Goal: Task Accomplishment & Management: Manage account settings

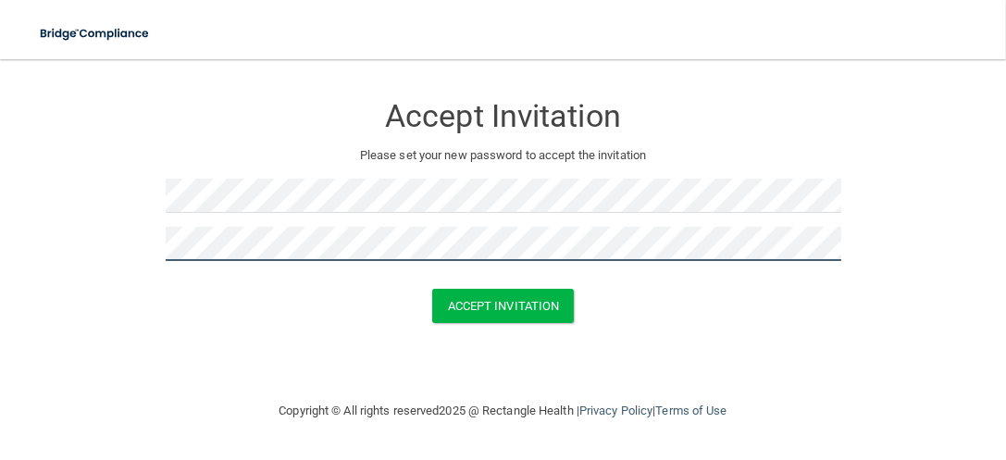
click at [432, 289] on button "Accept Invitation" at bounding box center [503, 306] width 143 height 34
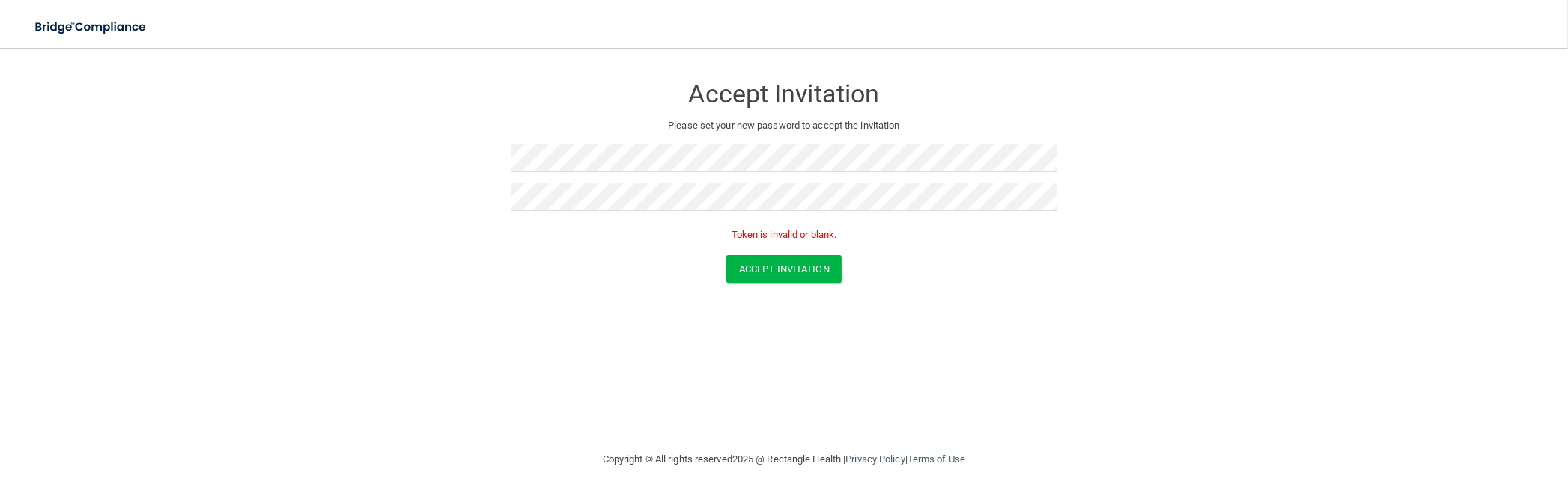
click at [1, 223] on main "Accept Invitation Please set your new password to accept the invitation Token i…" at bounding box center [784, 273] width 1568 height 451
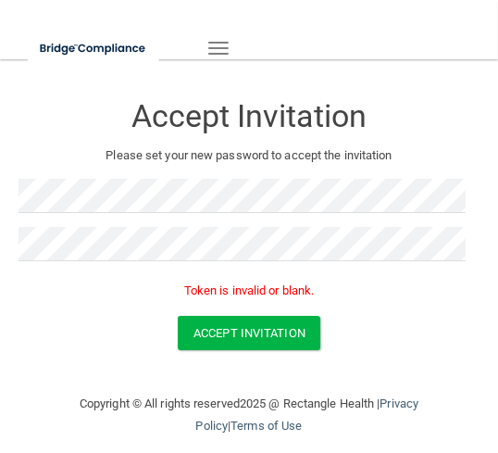
click at [265, 170] on div "Accept Invitation Please set your new password to accept the invitation Token i…" at bounding box center [249, 197] width 461 height 238
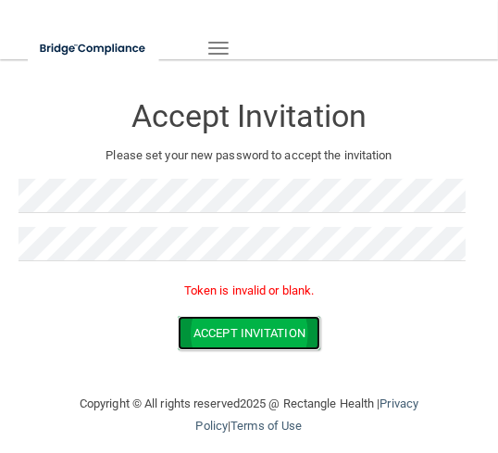
click at [246, 342] on button "Accept Invitation" at bounding box center [249, 333] width 143 height 34
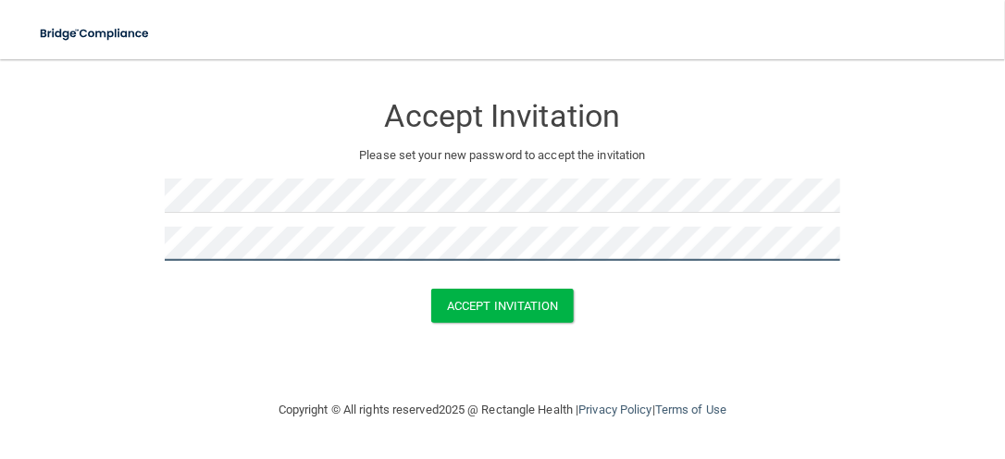
click at [431, 289] on button "Accept Invitation" at bounding box center [502, 306] width 143 height 34
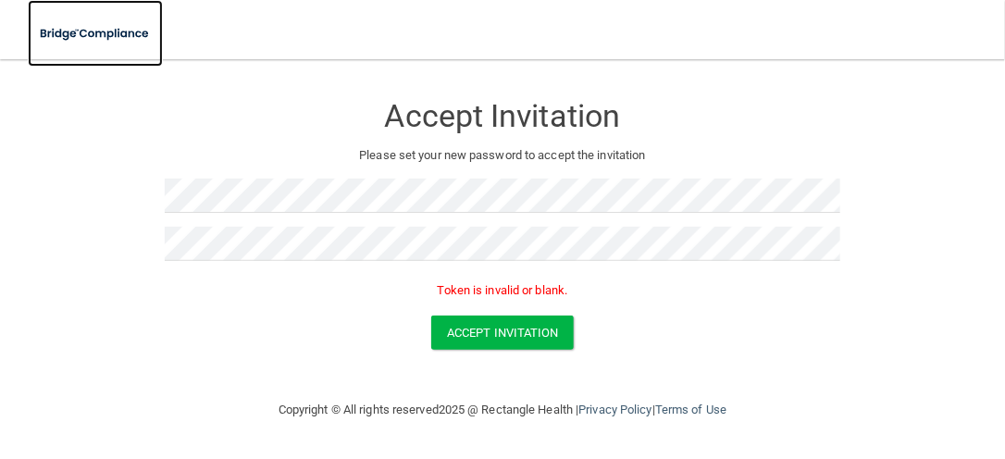
click at [86, 31] on img at bounding box center [95, 34] width 135 height 38
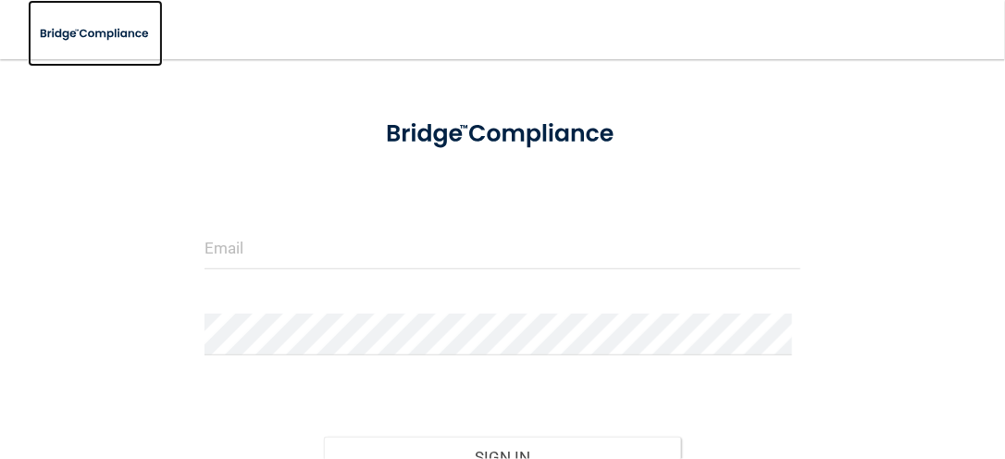
scroll to position [185, 0]
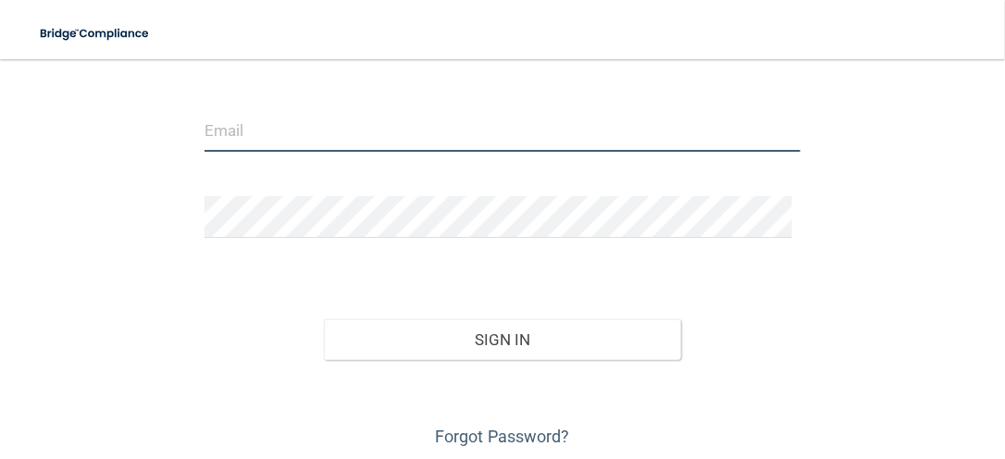
click at [252, 115] on input "email" at bounding box center [503, 131] width 596 height 42
type input "kailynn@okfootandankle.com"
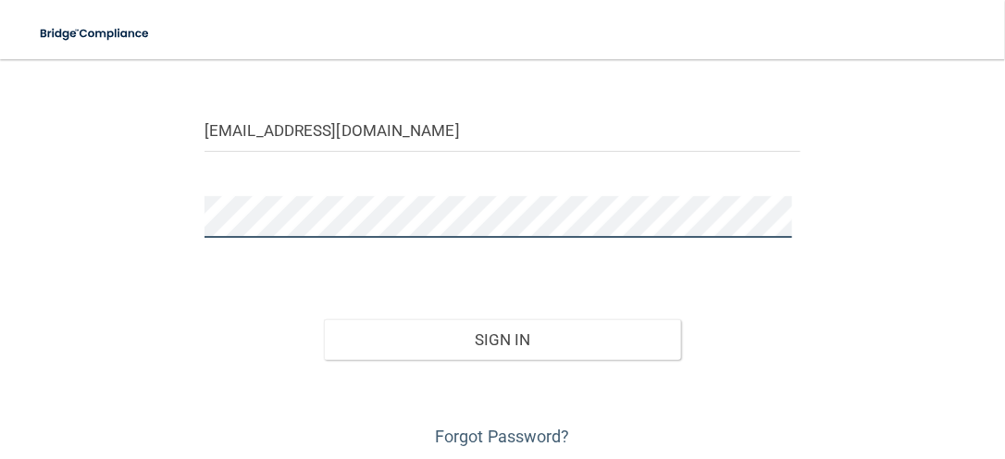
click at [324, 319] on button "Sign In" at bounding box center [502, 339] width 357 height 41
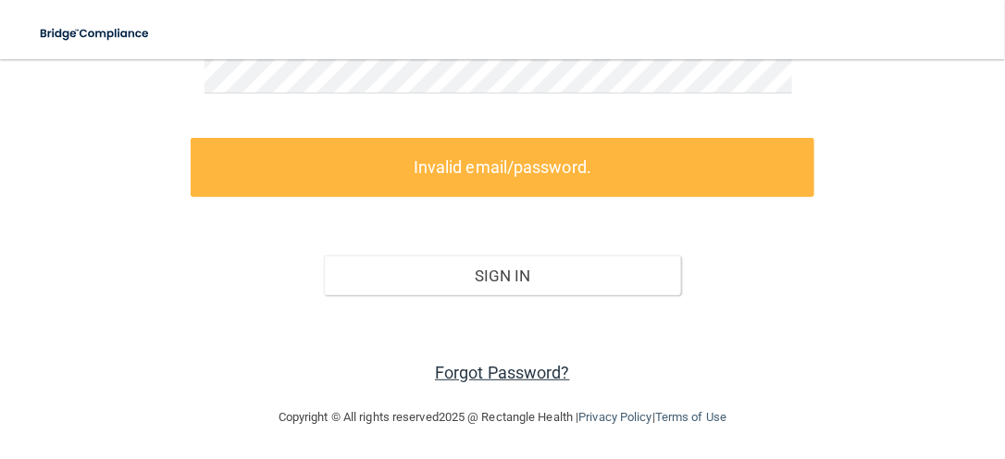
click at [491, 369] on link "Forgot Password?" at bounding box center [502, 372] width 135 height 19
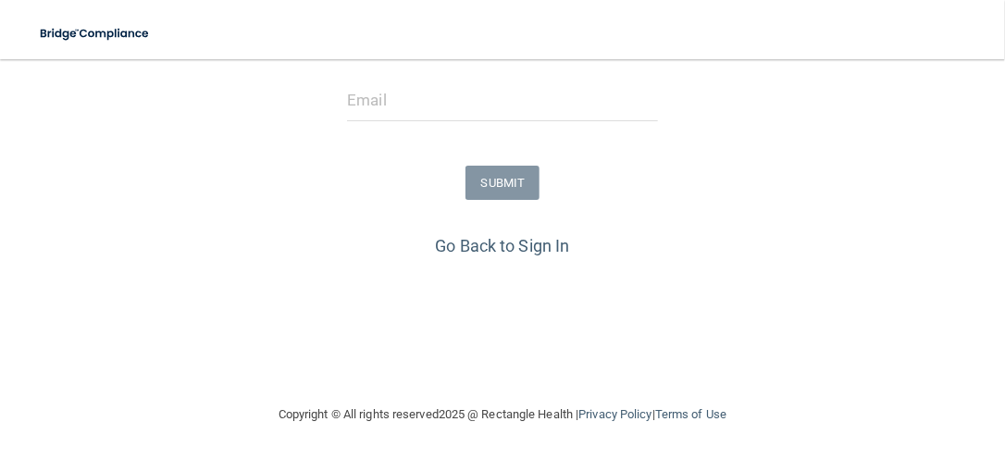
scroll to position [326, 0]
click at [396, 111] on input "email" at bounding box center [502, 102] width 310 height 42
type input "kailynn@okfootandankle.com"
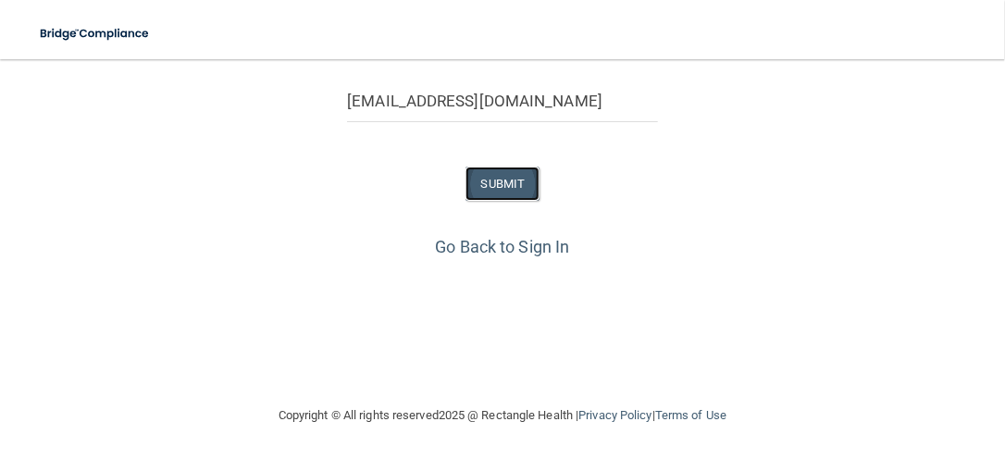
click at [492, 187] on button "SUBMIT" at bounding box center [503, 184] width 75 height 34
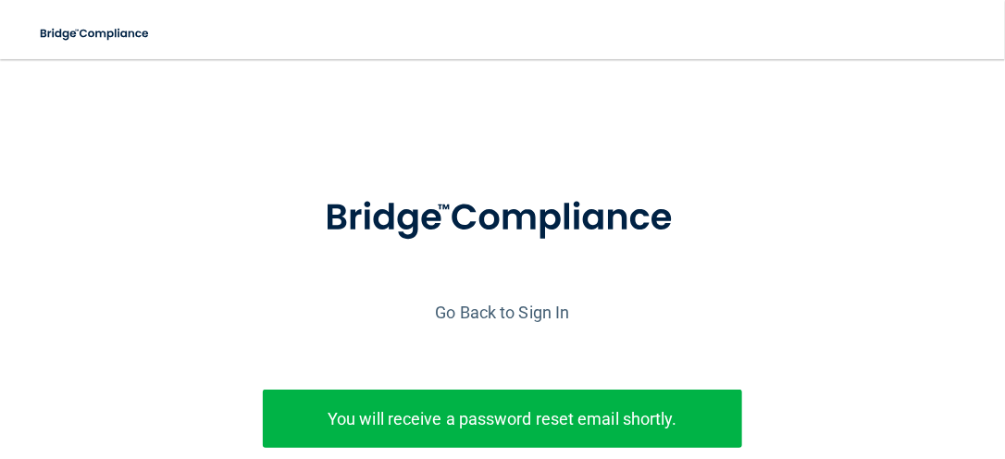
scroll to position [92, 0]
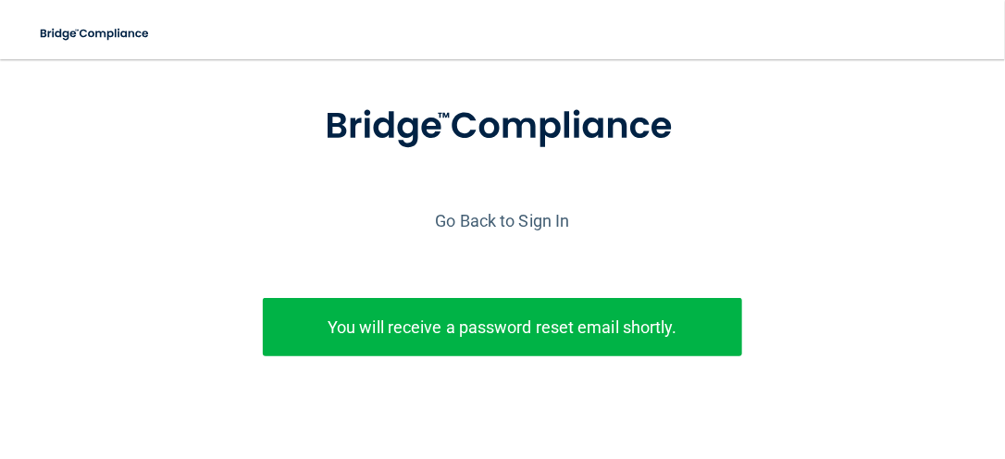
click at [497, 207] on div "Go Back to Sign In" at bounding box center [502, 220] width 1014 height 31
click at [493, 223] on link "Go Back to Sign In" at bounding box center [503, 220] width 134 height 19
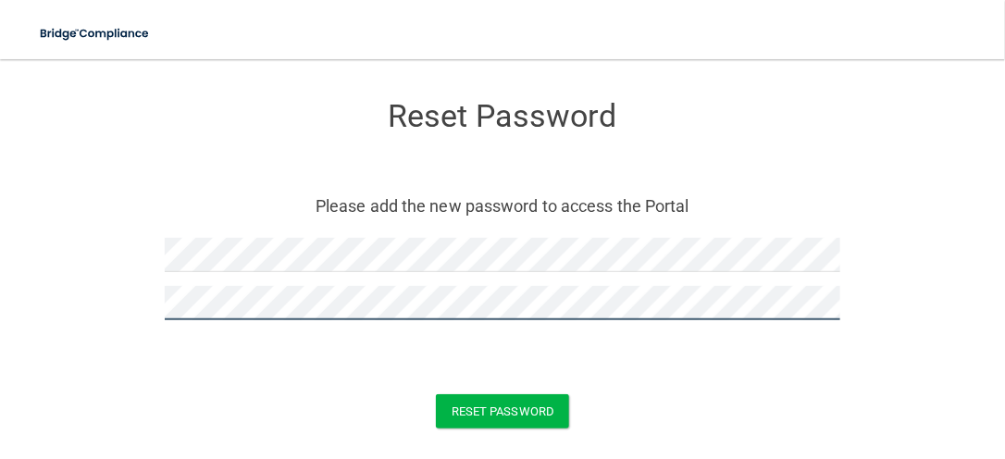
click at [436, 394] on button "Reset Password" at bounding box center [502, 411] width 133 height 34
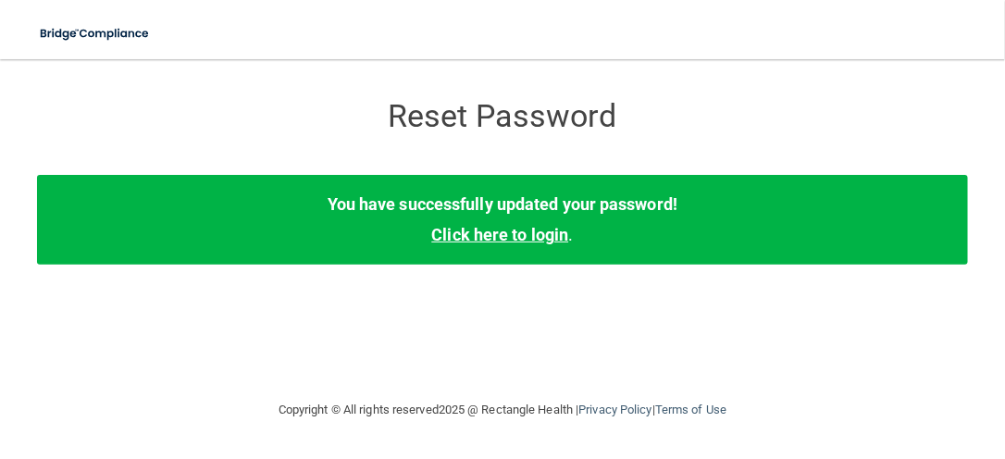
click at [525, 238] on link "Click here to login" at bounding box center [499, 234] width 137 height 19
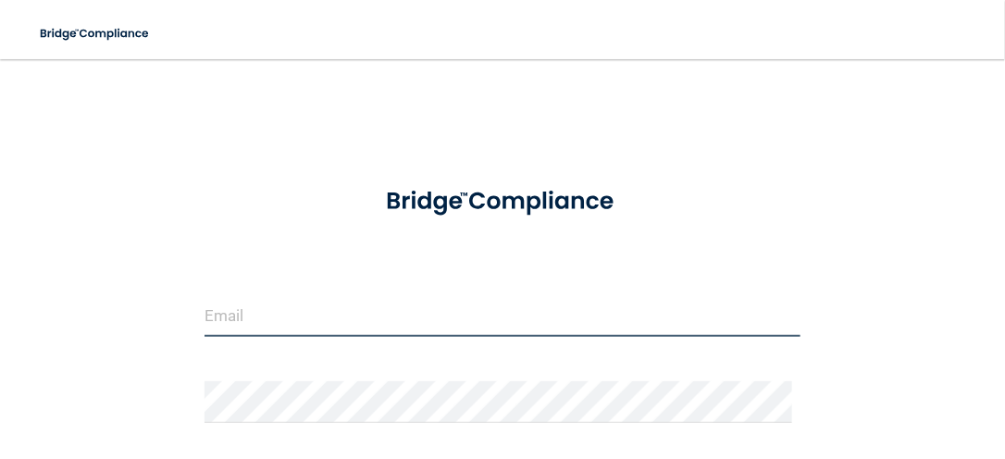
type input "kailynn@okfootandankle.com"
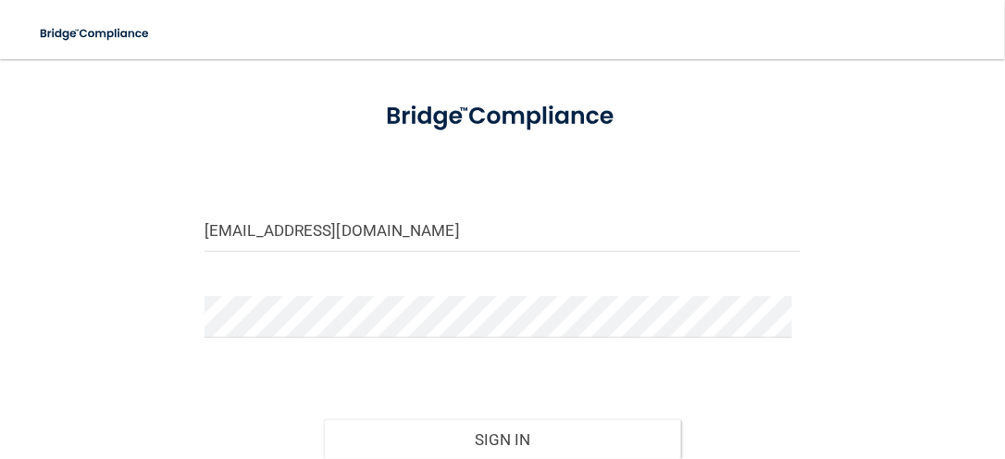
scroll to position [185, 0]
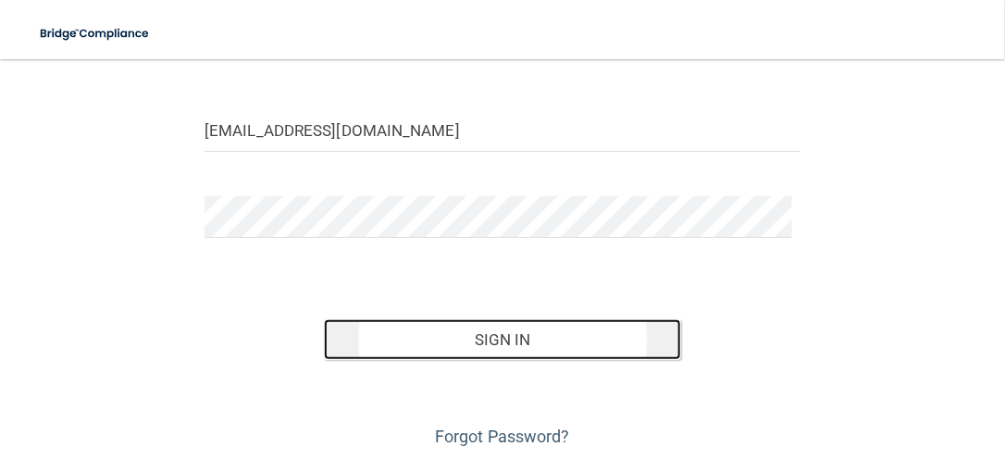
click at [540, 347] on button "Sign In" at bounding box center [502, 339] width 357 height 41
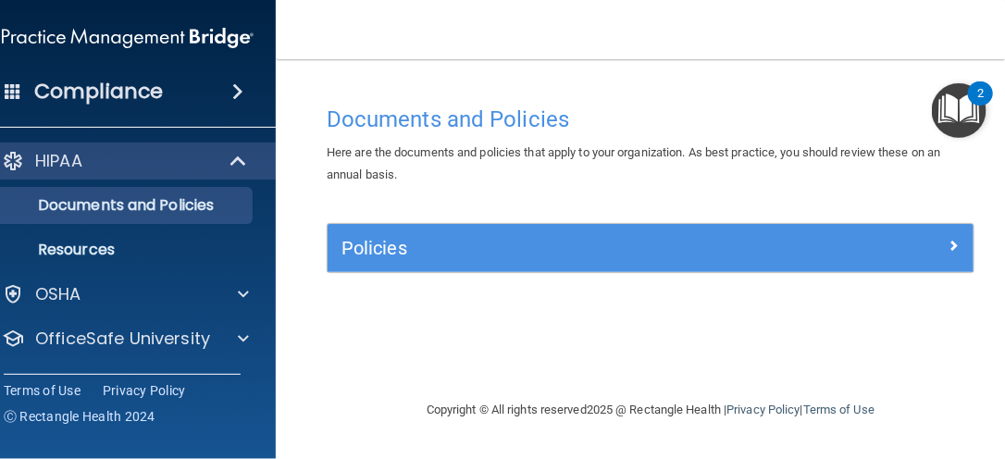
drag, startPoint x: 987, startPoint y: 106, endPoint x: 967, endPoint y: 113, distance: 20.8
click at [987, 106] on div "2" at bounding box center [980, 93] width 25 height 24
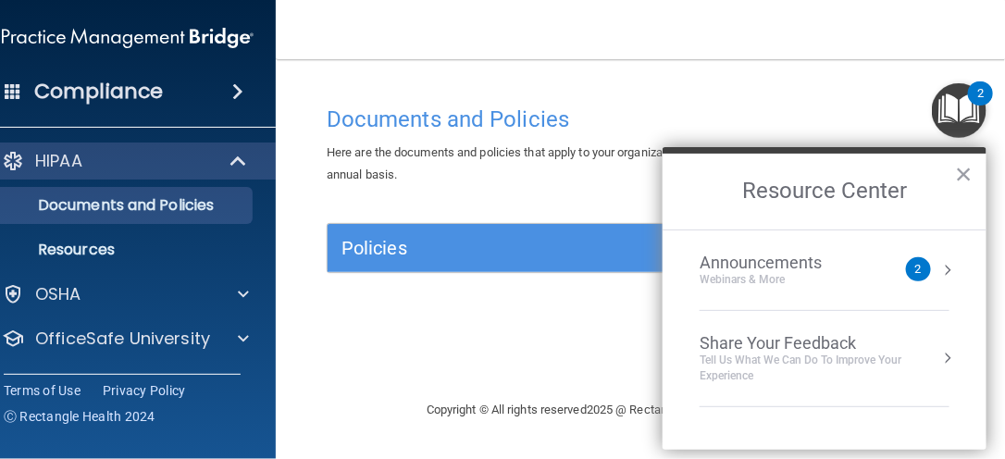
click at [853, 261] on div "Announcements" at bounding box center [779, 263] width 159 height 20
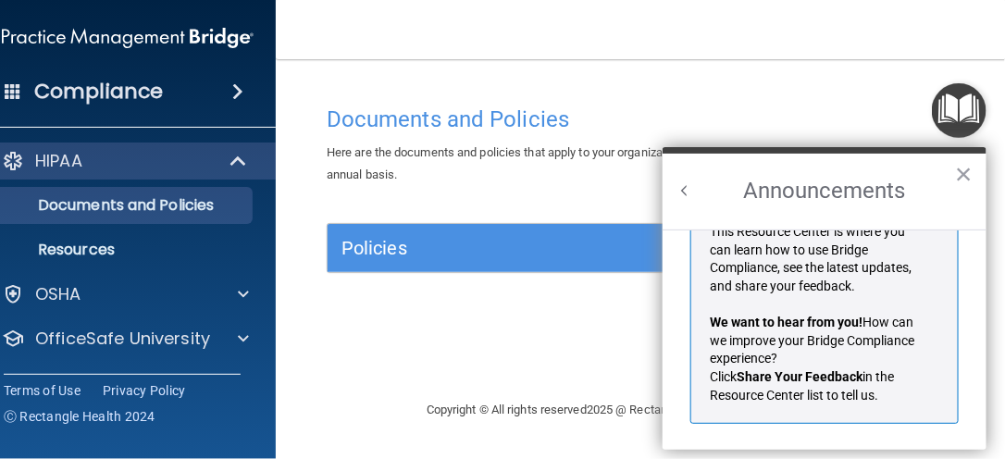
click at [801, 285] on p "This Resource Center is where you can learn how to use Bridge Compliance, see t…" at bounding box center [818, 259] width 217 height 72
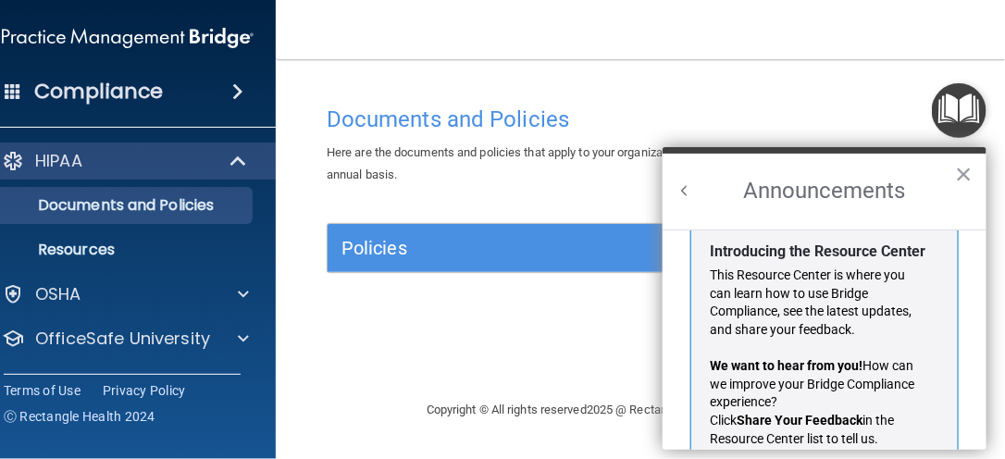
scroll to position [212, 0]
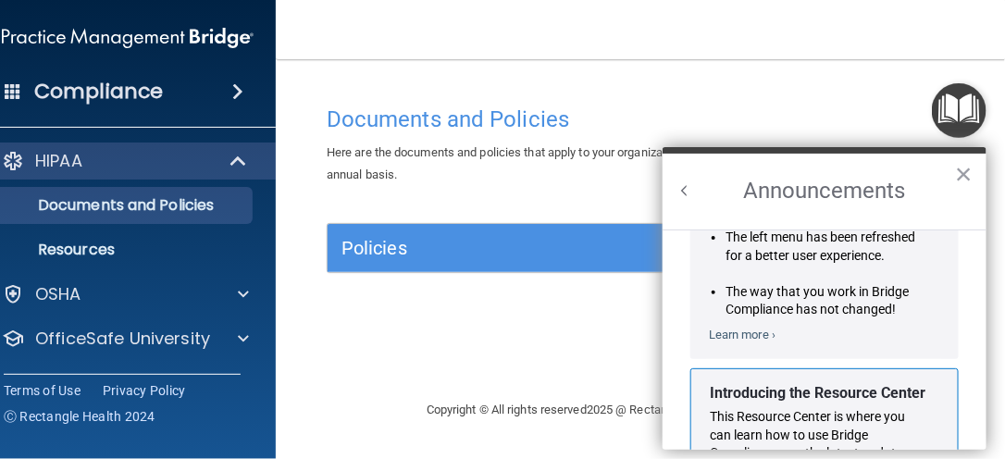
click at [678, 391] on div "Resource Center" at bounding box center [676, 391] width 9 height 9
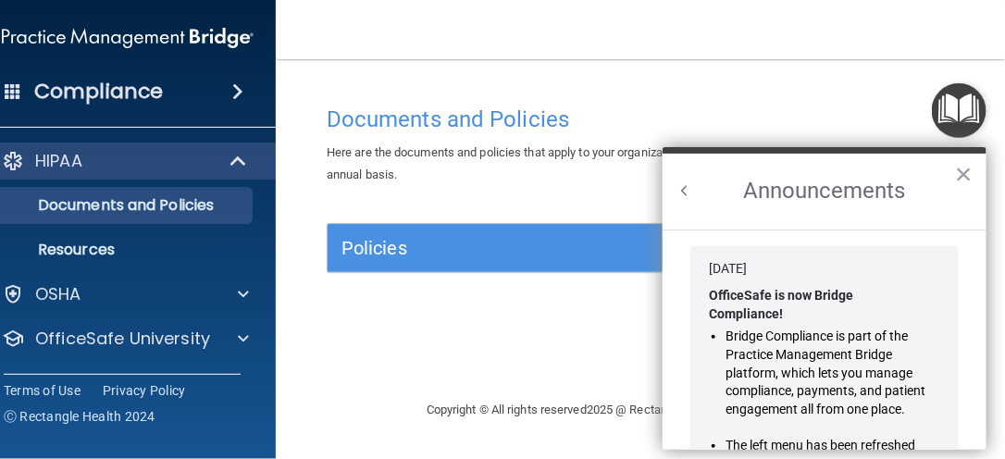
scroll to position [0, 0]
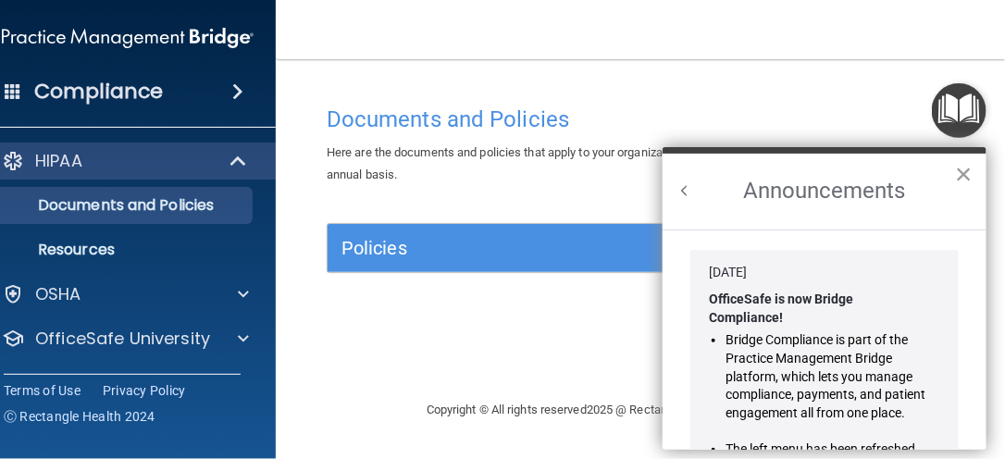
click at [960, 175] on button "×" at bounding box center [964, 174] width 18 height 30
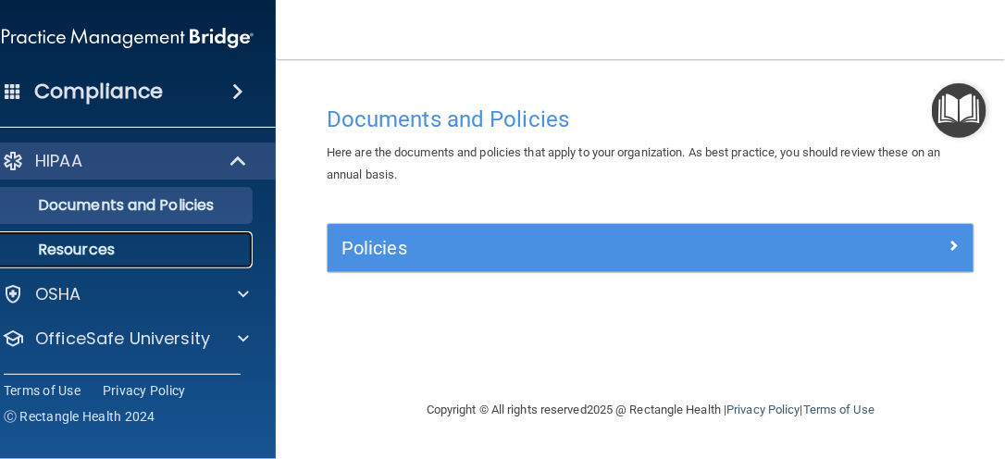
click at [97, 256] on p "Resources" at bounding box center [118, 250] width 253 height 19
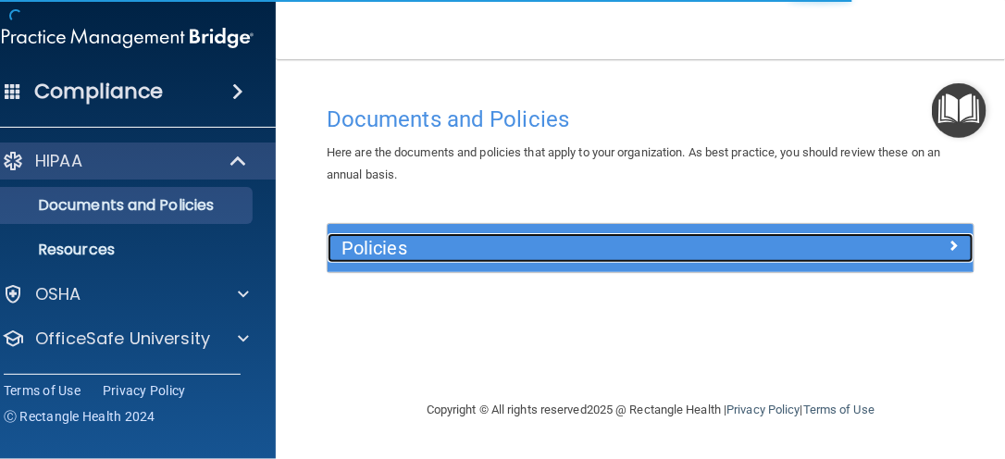
click at [970, 243] on div at bounding box center [894, 244] width 162 height 22
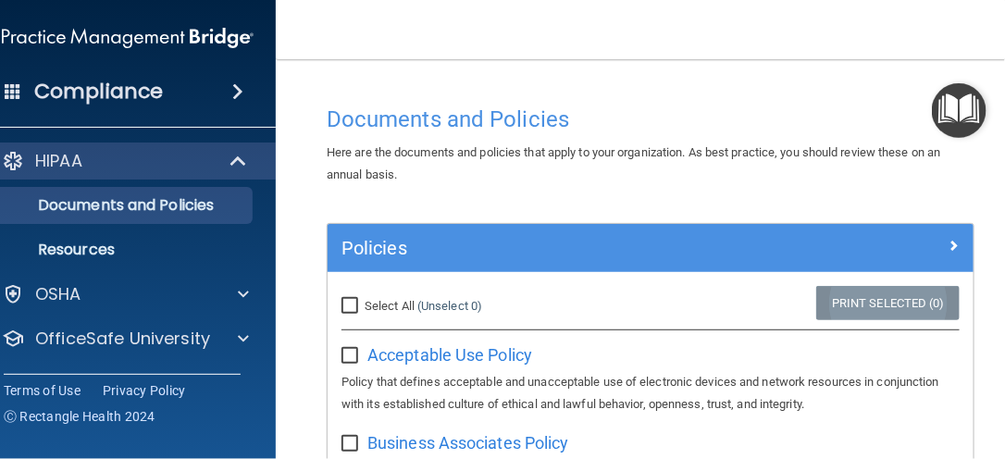
click at [828, 301] on link "Print Selected (0)" at bounding box center [887, 303] width 143 height 34
